Goal: Use online tool/utility: Utilize a website feature to perform a specific function

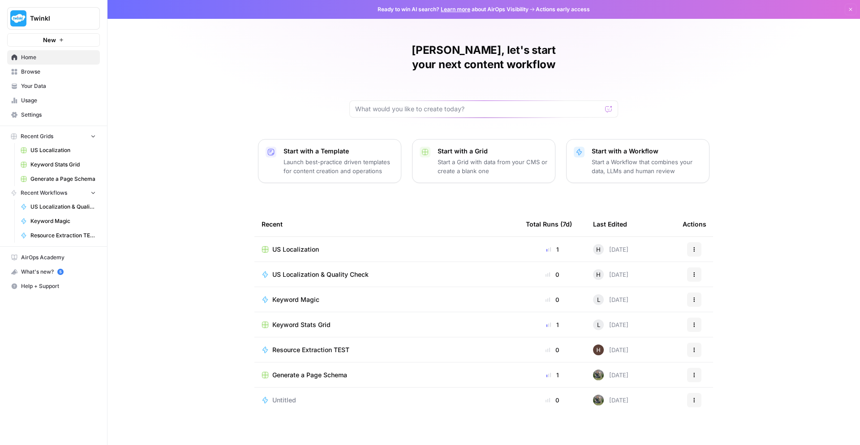
click at [32, 70] on span "Browse" at bounding box center [58, 72] width 75 height 8
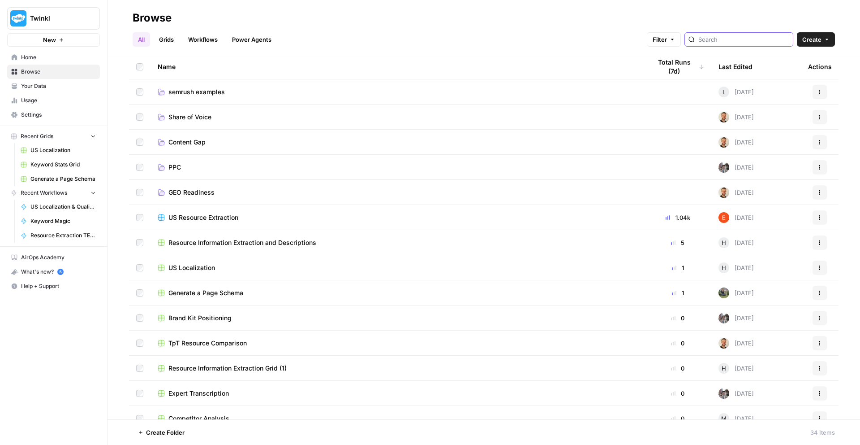
click at [751, 41] on input "search" at bounding box center [744, 39] width 91 height 9
type input "landin"
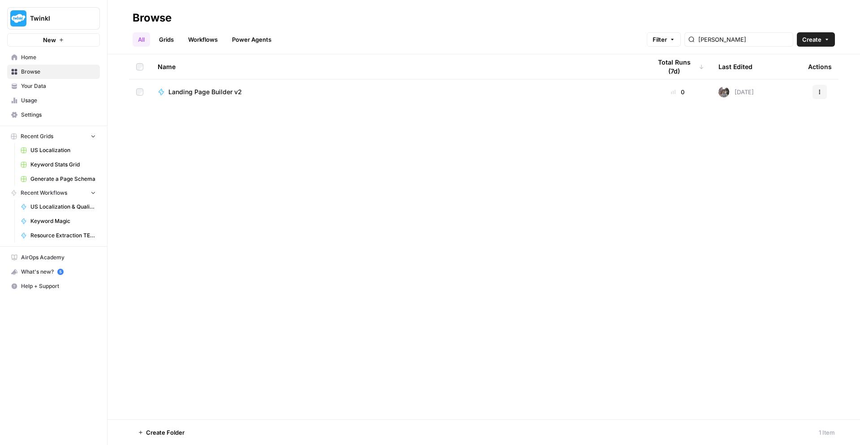
click at [205, 89] on span "Landing Page Builder v2" at bounding box center [204, 91] width 73 height 9
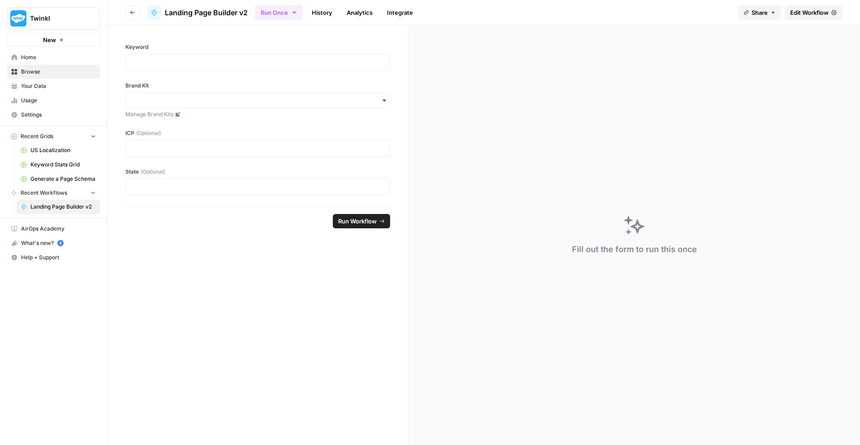
click at [127, 13] on button "Go back" at bounding box center [132, 12] width 14 height 14
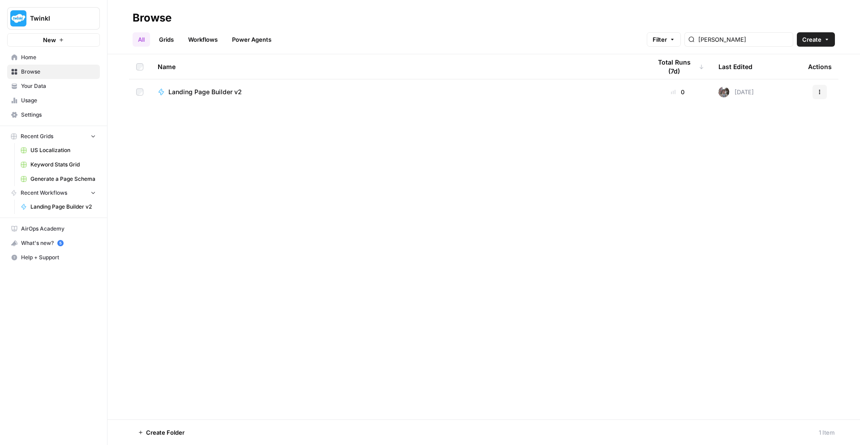
click at [166, 40] on link "Grids" at bounding box center [167, 39] width 26 height 14
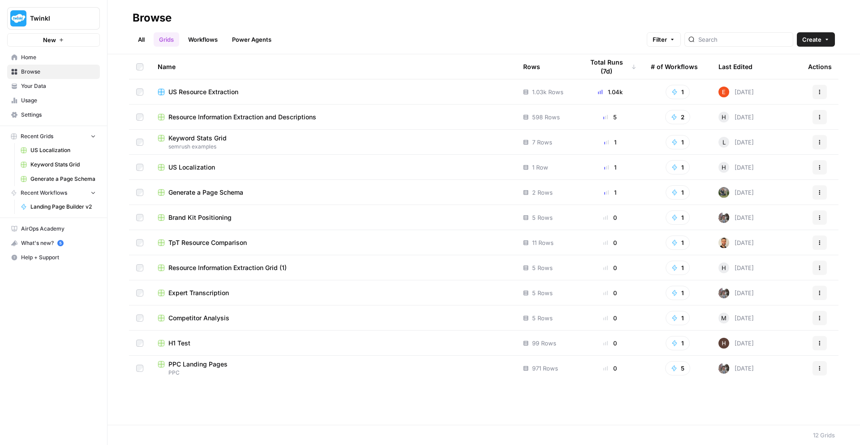
click at [229, 365] on div "PPC Landing Pages" at bounding box center [333, 363] width 351 height 9
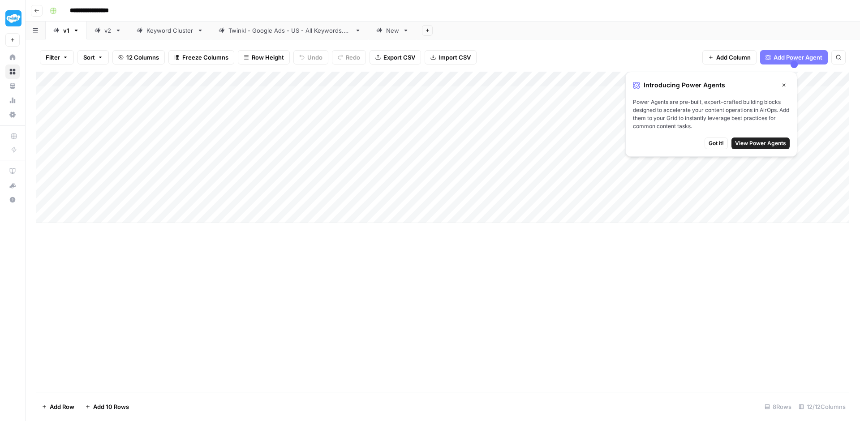
click at [716, 142] on span "Got it!" at bounding box center [716, 143] width 15 height 8
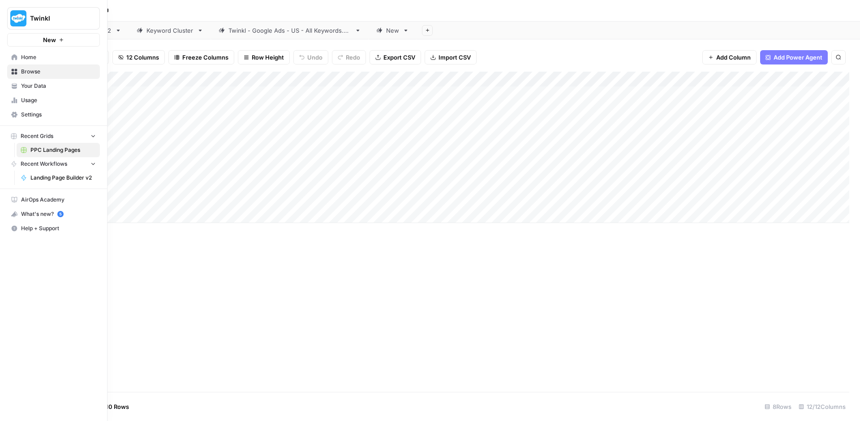
click at [10, 20] on img "Workspace: Twinkl" at bounding box center [18, 18] width 16 height 16
click at [52, 79] on span "Cohort 4" at bounding box center [86, 81] width 118 height 9
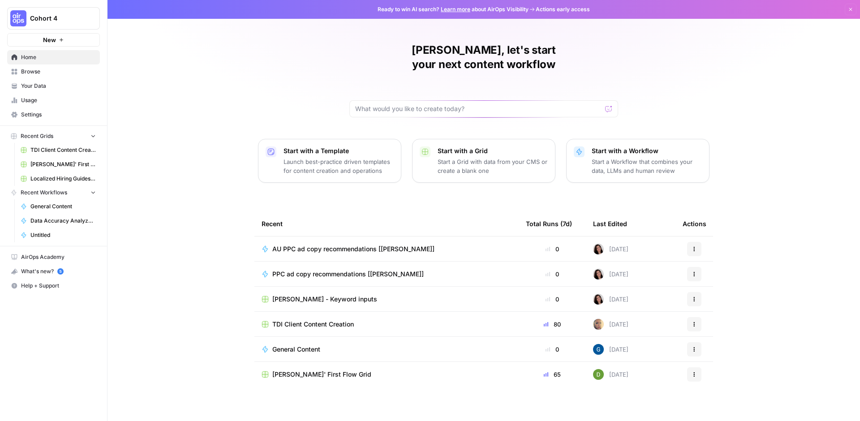
click at [336, 245] on span "AU PPC ad copy recommendations [[PERSON_NAME]]" at bounding box center [353, 249] width 162 height 9
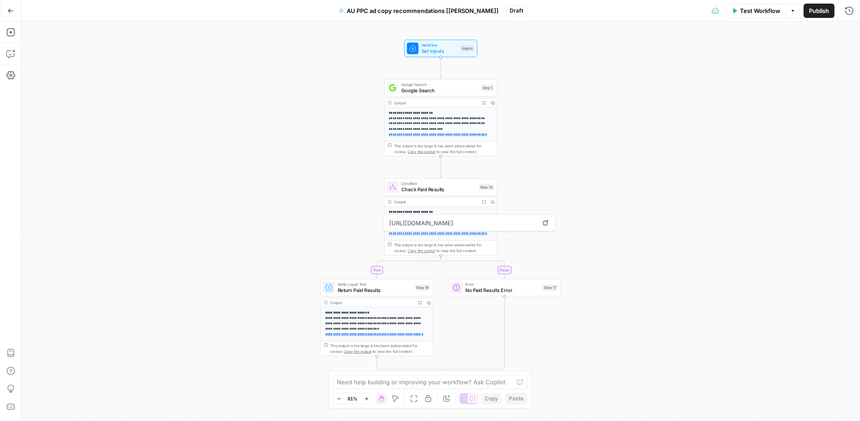
click at [741, 14] on span "Test Workflow" at bounding box center [760, 10] width 40 height 9
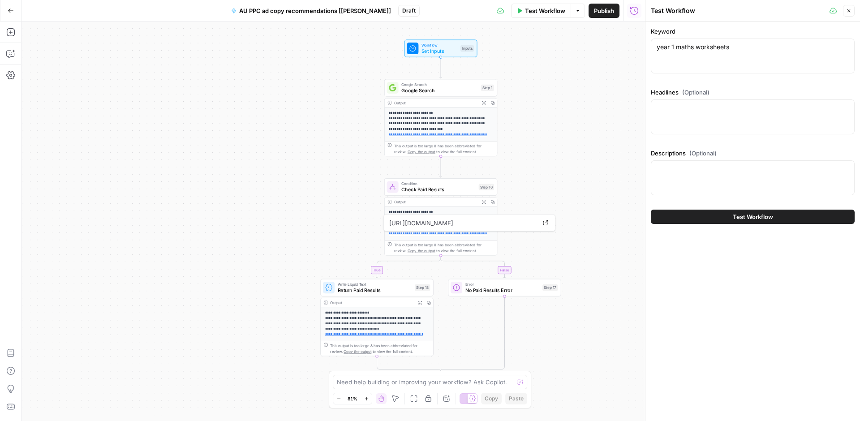
click at [689, 220] on button "Test Workflow" at bounding box center [753, 217] width 204 height 14
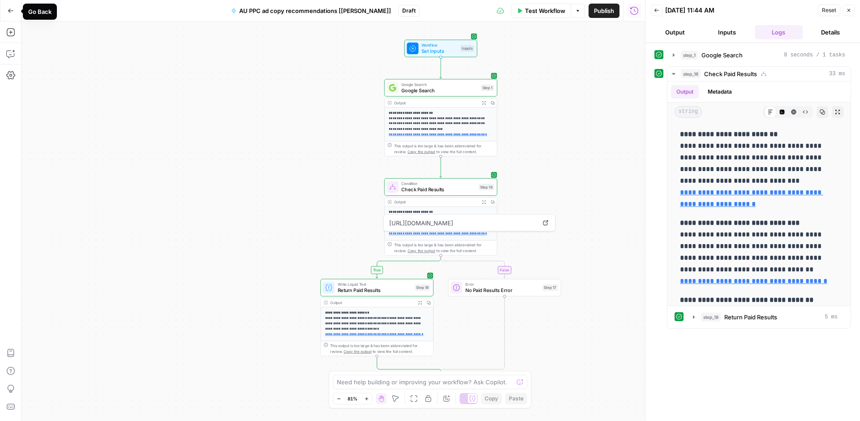
click at [10, 8] on icon "button" at bounding box center [11, 11] width 6 height 6
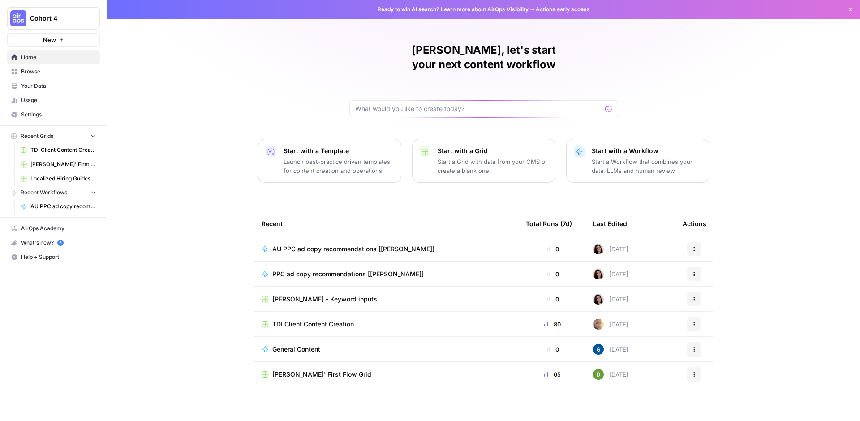
click at [339, 245] on span "AU PPC ad copy recommendations [[PERSON_NAME]]" at bounding box center [353, 249] width 162 height 9
click at [339, 234] on div "Ready to win AI search? Learn more about AirOps Visibility Actions early access…" at bounding box center [484, 210] width 753 height 421
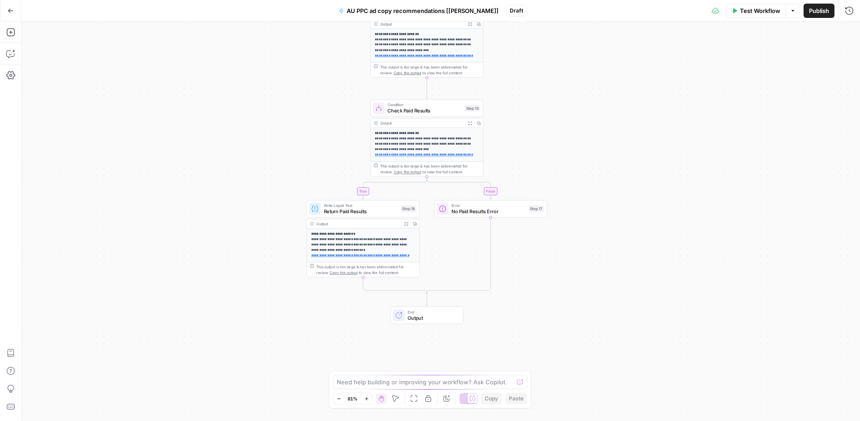
drag, startPoint x: 595, startPoint y: 332, endPoint x: 581, endPoint y: 253, distance: 80.5
click at [581, 253] on div "**********" at bounding box center [441, 222] width 839 height 400
click at [407, 108] on span "Check Paid Results" at bounding box center [425, 110] width 74 height 7
click at [539, 85] on div "**********" at bounding box center [441, 222] width 839 height 400
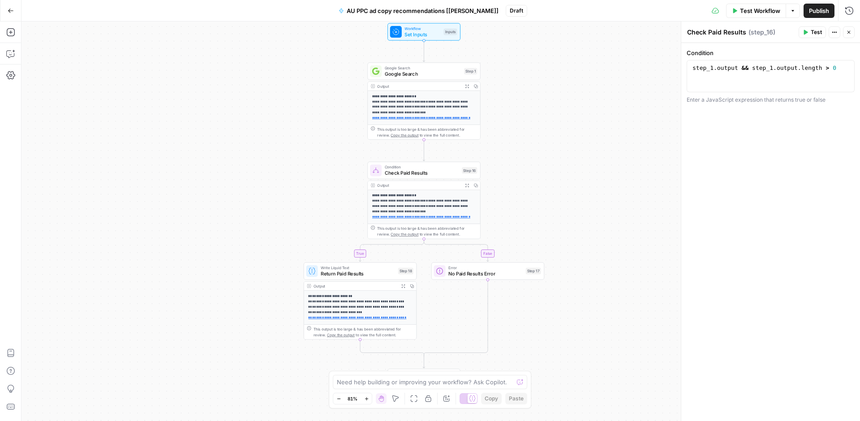
click at [432, 70] on span "Google Search" at bounding box center [423, 73] width 77 height 7
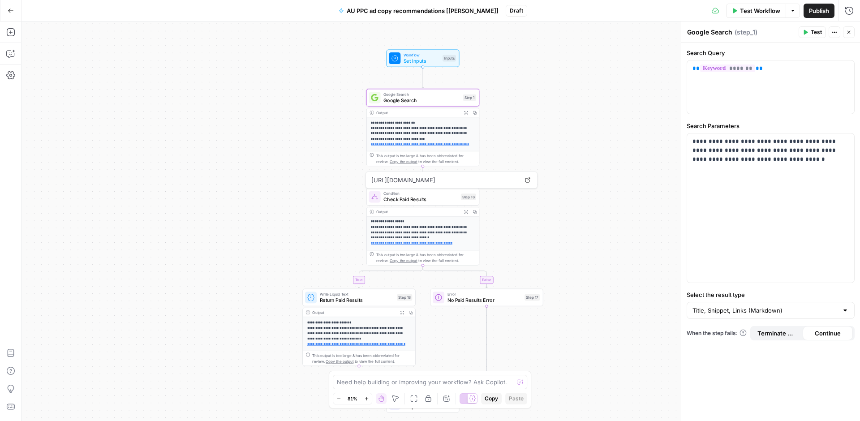
scroll to position [125, 0]
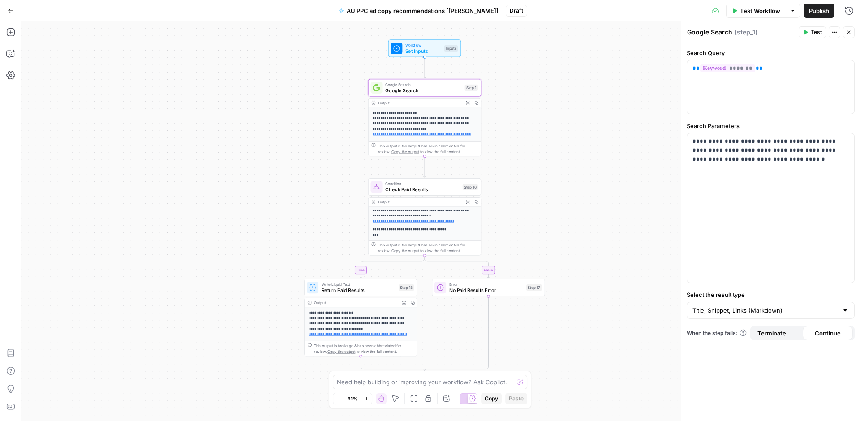
click at [6, 11] on button "Go Back" at bounding box center [11, 11] width 16 height 16
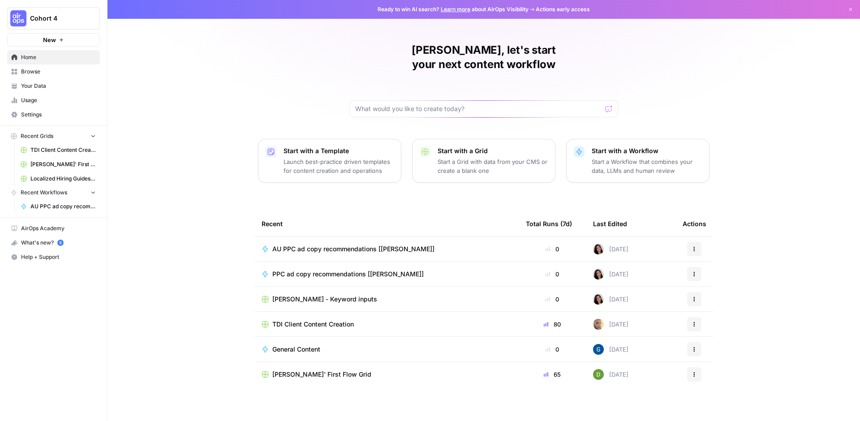
click at [47, 15] on span "Cohort 4" at bounding box center [57, 18] width 54 height 9
click at [32, 79] on span "Twinkl" at bounding box center [86, 81] width 118 height 9
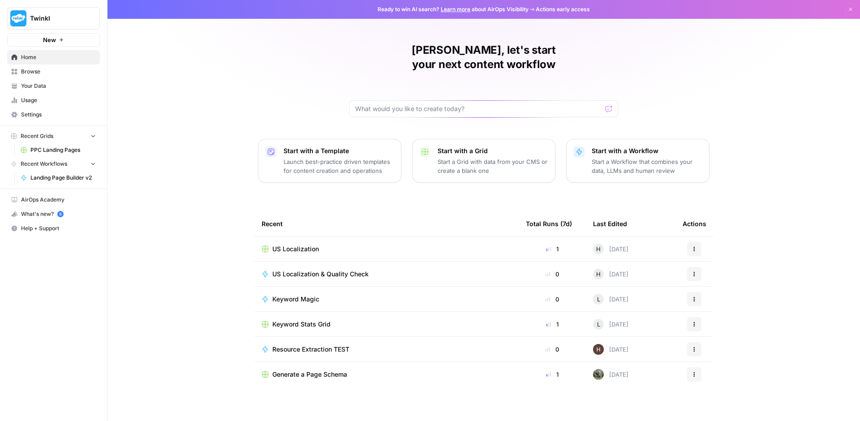
click at [31, 69] on span "Browse" at bounding box center [58, 72] width 75 height 8
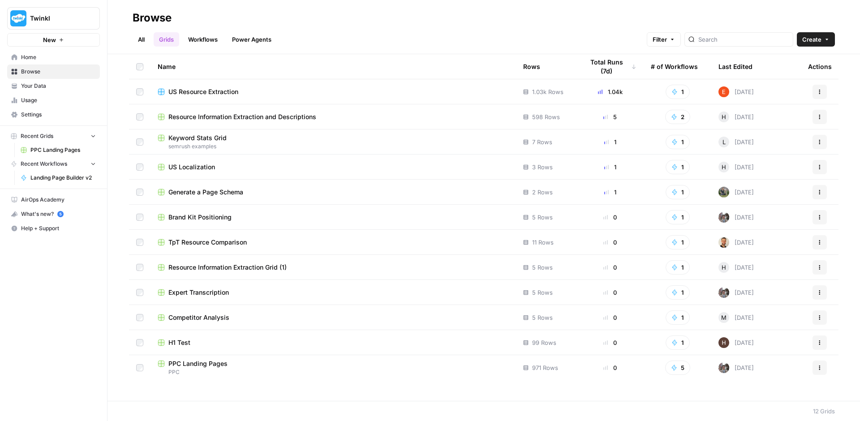
click at [207, 41] on link "Workflows" at bounding box center [203, 39] width 40 height 14
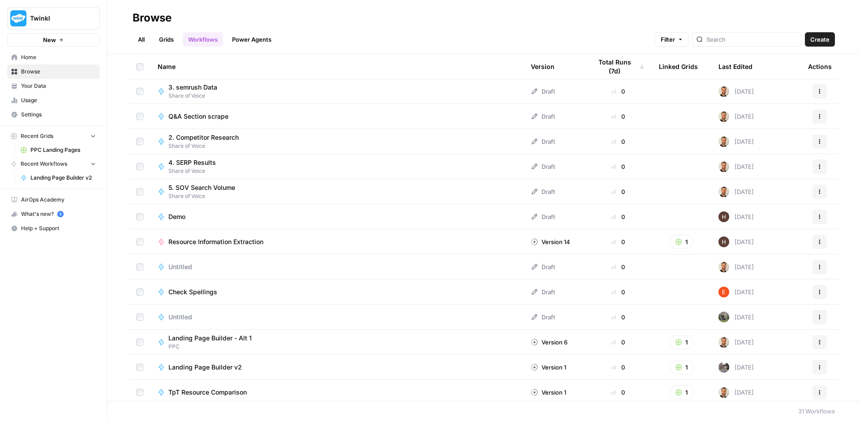
scroll to position [456, 0]
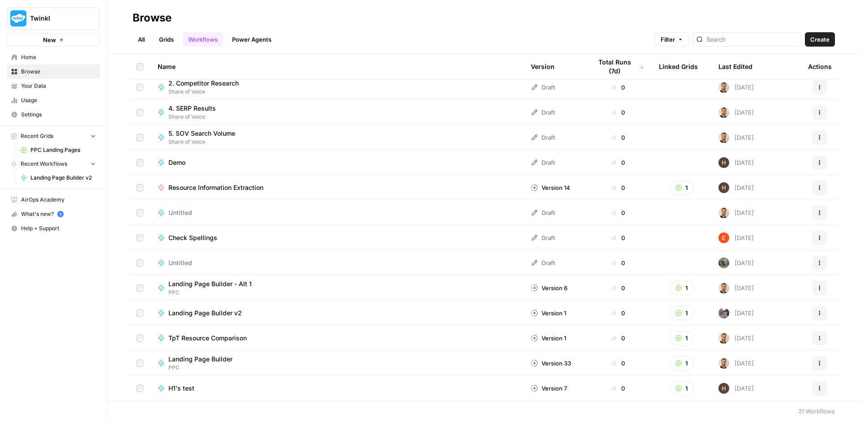
click at [211, 285] on span "Landing Page Builder - Alt 1" at bounding box center [209, 284] width 83 height 9
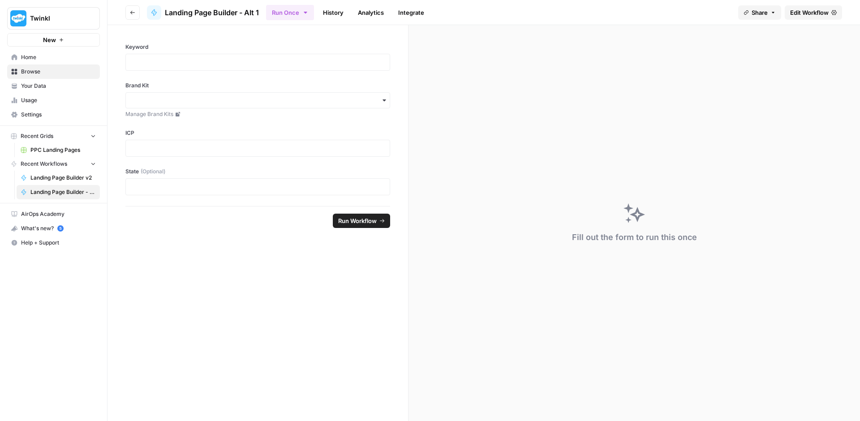
click at [363, 12] on link "Analytics" at bounding box center [371, 12] width 37 height 14
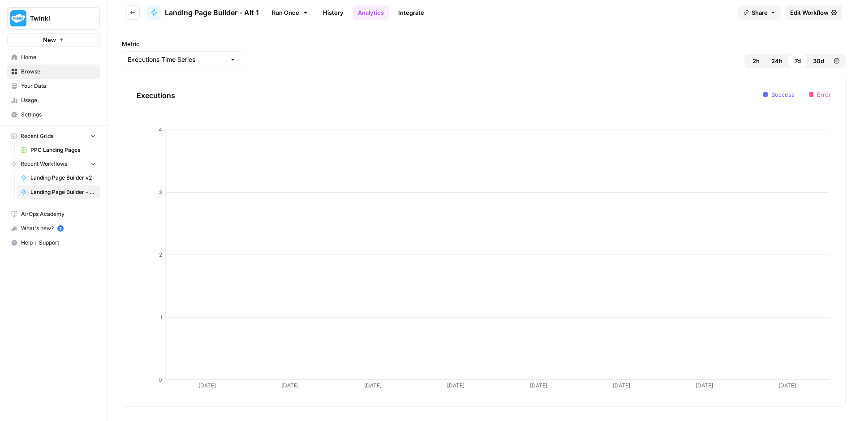
click at [414, 12] on link "Integrate" at bounding box center [411, 12] width 37 height 14
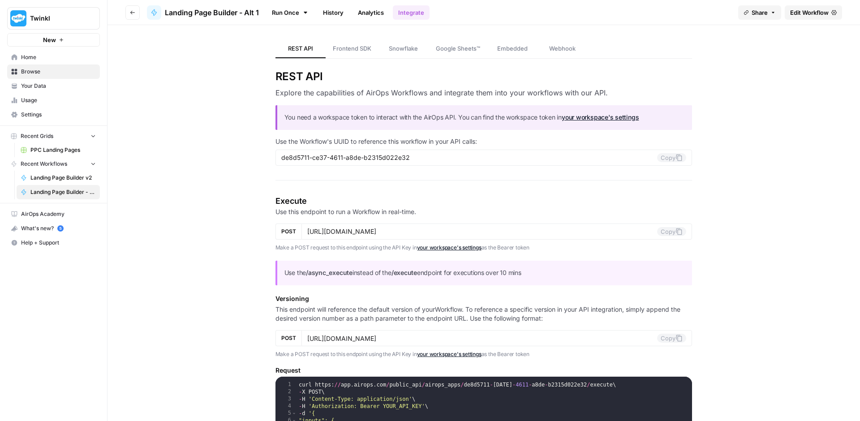
click at [380, 12] on link "Analytics" at bounding box center [371, 12] width 37 height 14
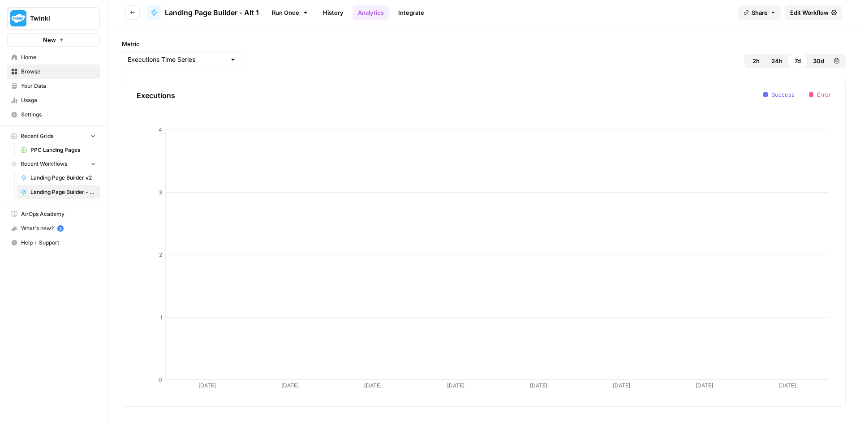
click at [807, 17] on span "Edit Workflow" at bounding box center [809, 12] width 39 height 9
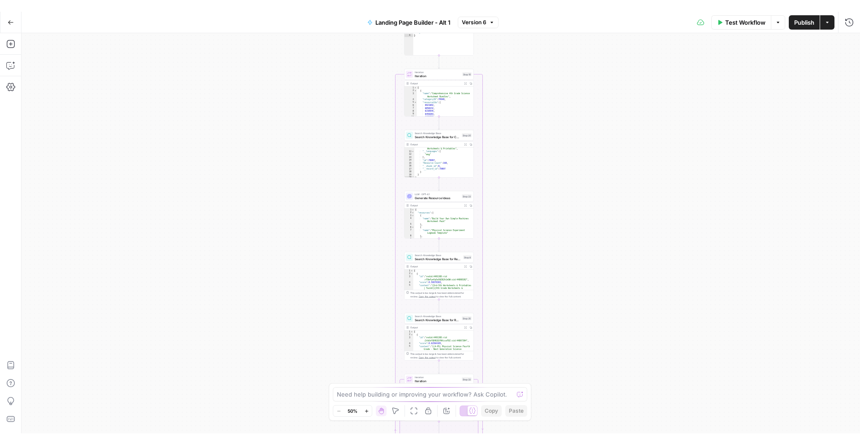
scroll to position [114, 0]
